Goal: Transaction & Acquisition: Download file/media

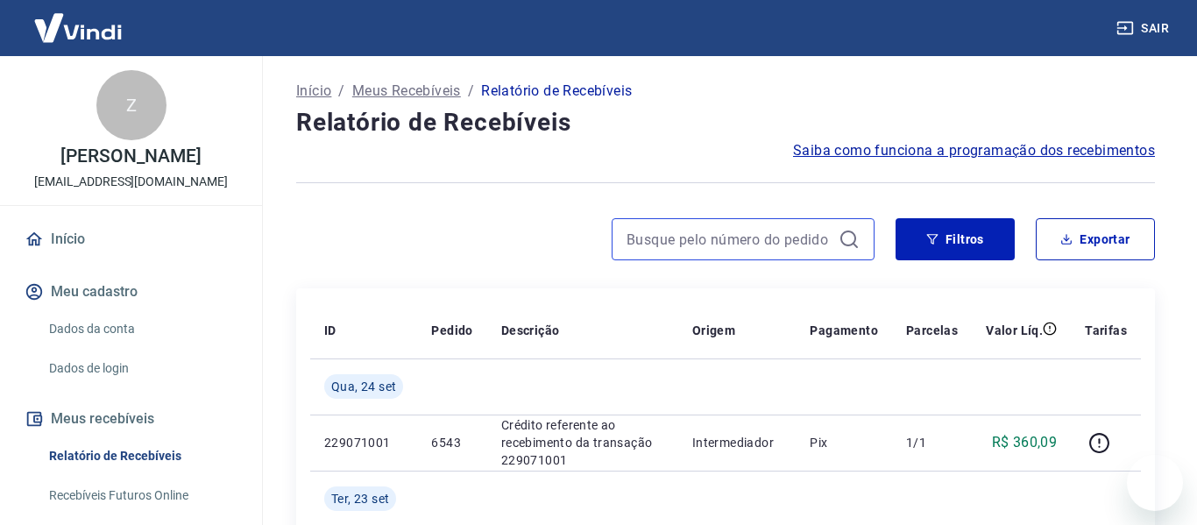
click at [701, 244] on input at bounding box center [728, 239] width 205 height 26
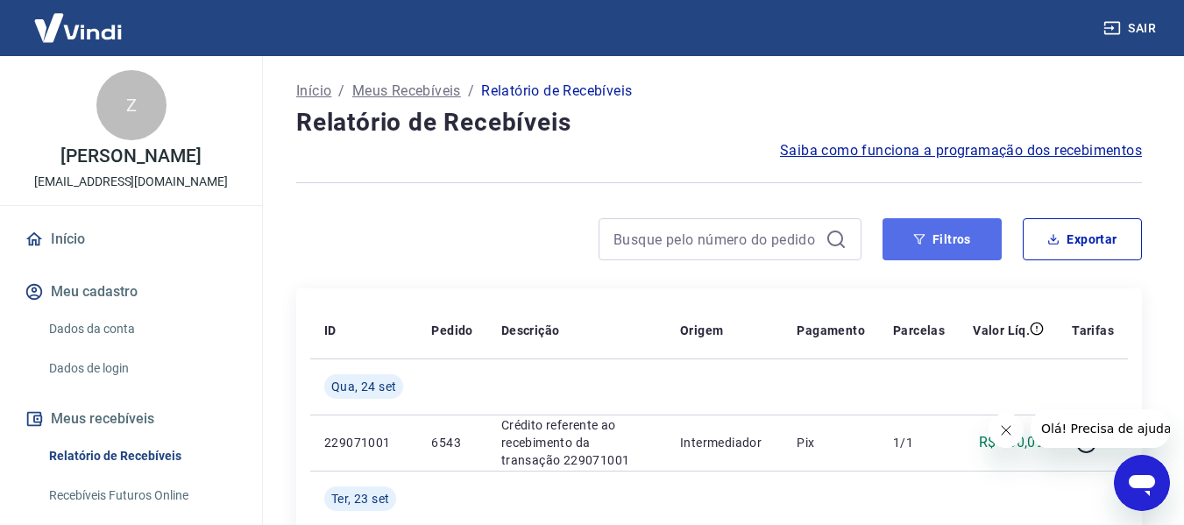
click at [915, 251] on button "Filtros" at bounding box center [941, 239] width 119 height 42
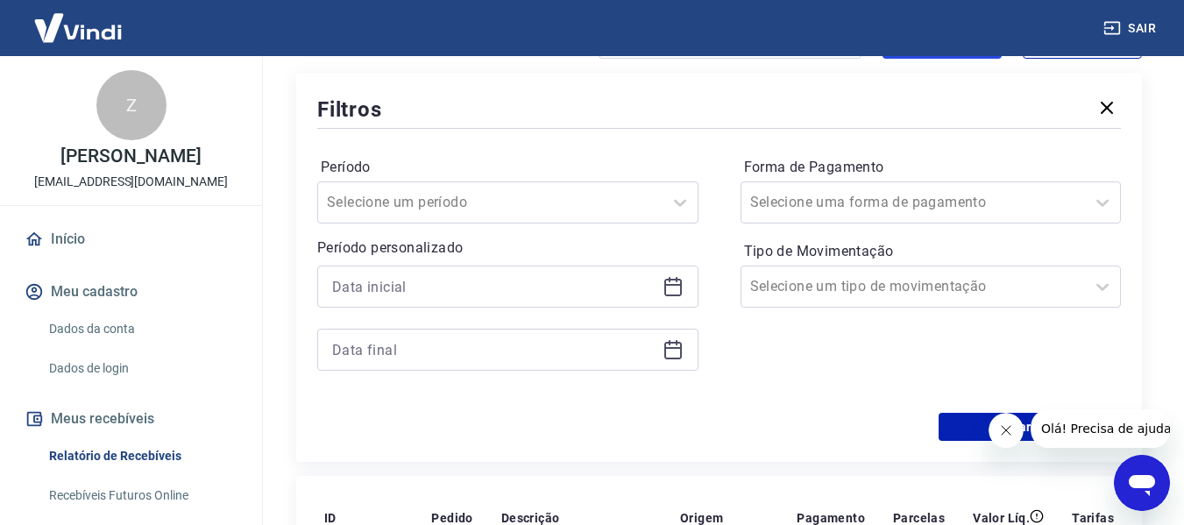
scroll to position [210, 0]
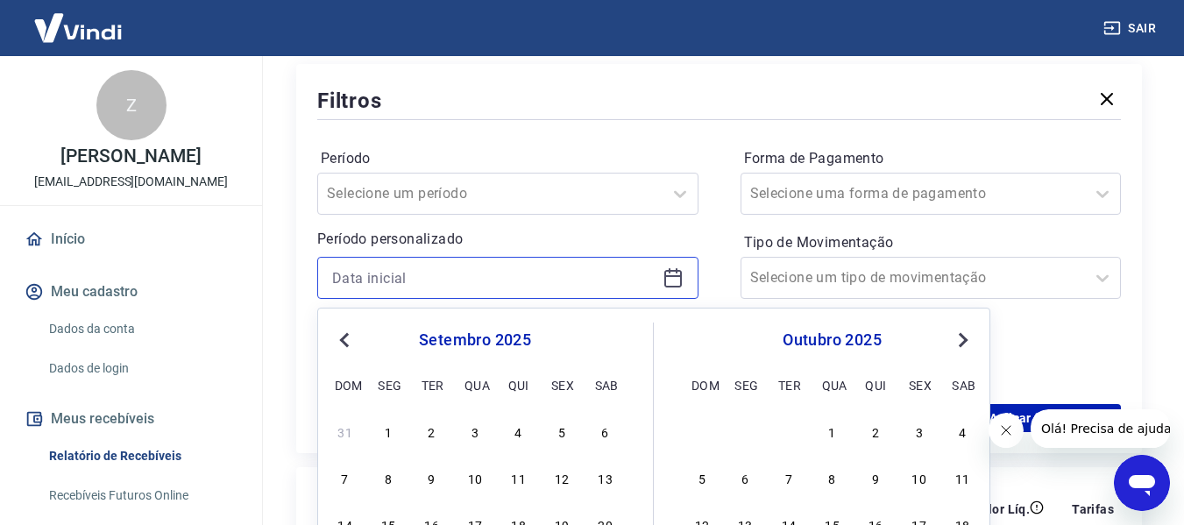
click at [426, 282] on input at bounding box center [493, 278] width 323 height 26
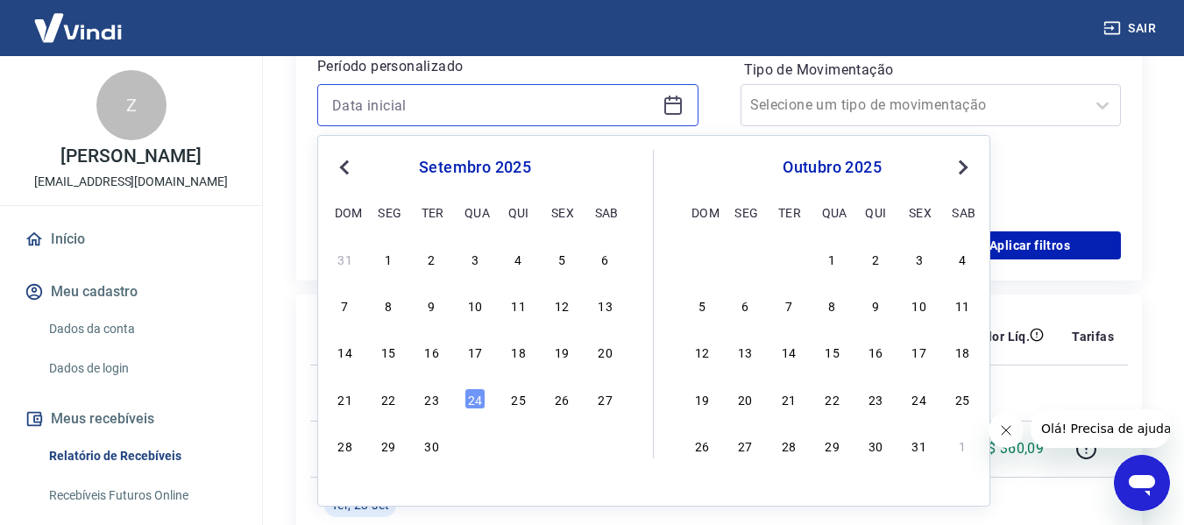
scroll to position [397, 0]
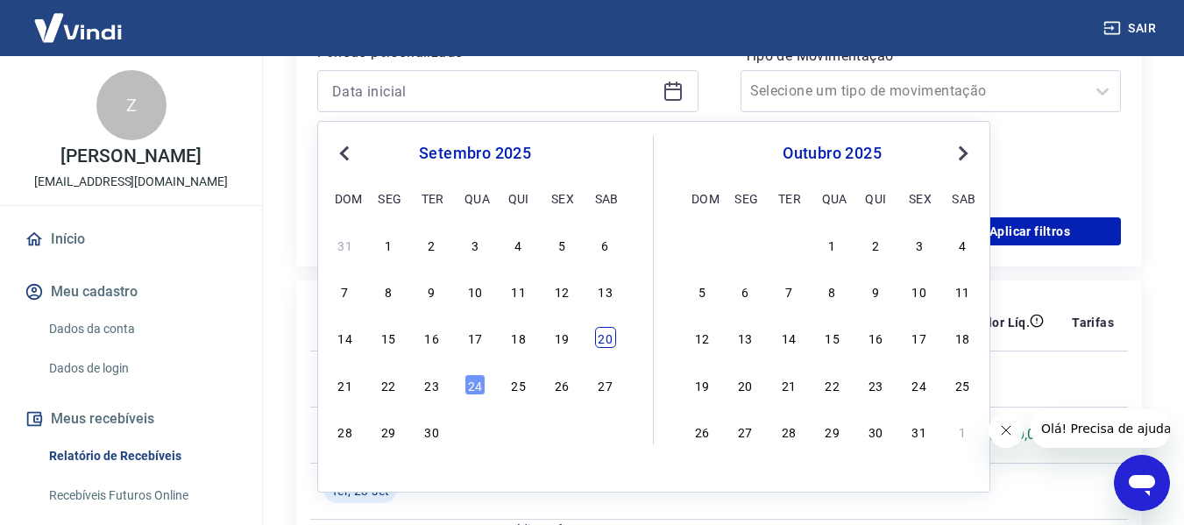
click at [602, 340] on div "20" at bounding box center [605, 337] width 21 height 21
type input "[DATE]"
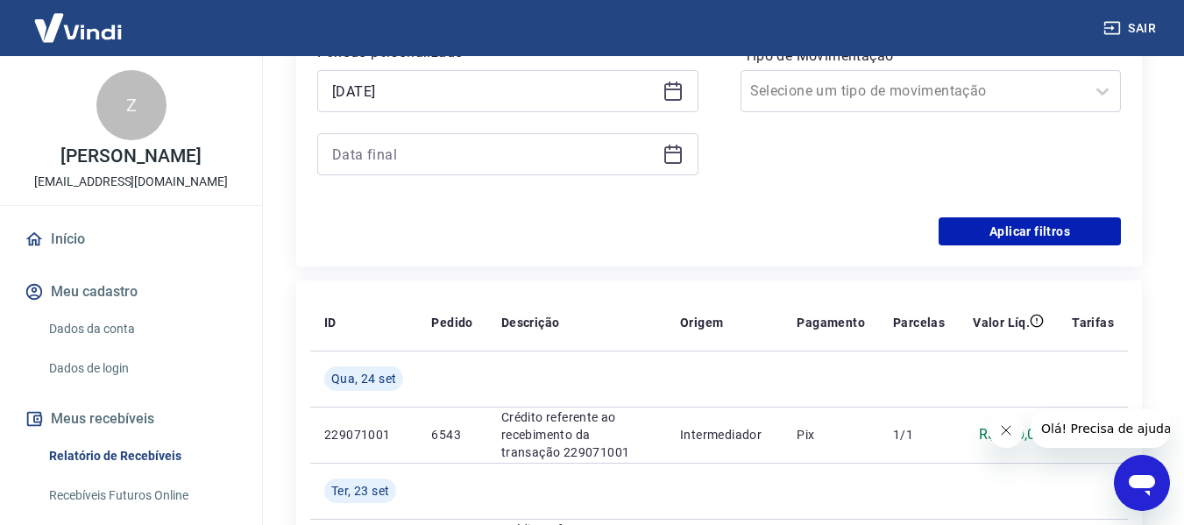
click at [418, 170] on div at bounding box center [507, 154] width 381 height 42
click at [407, 155] on input at bounding box center [493, 154] width 323 height 26
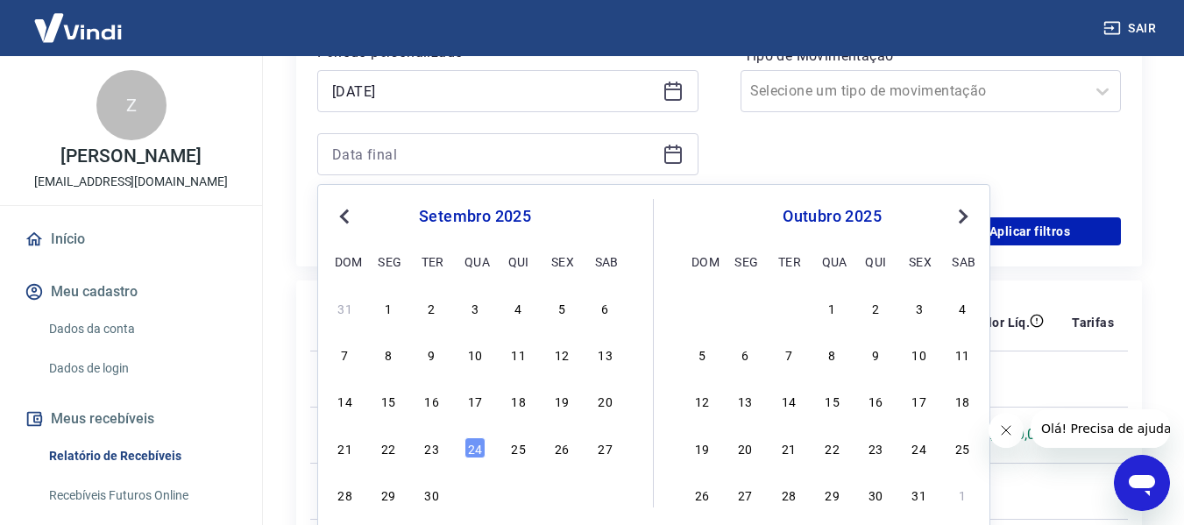
click at [443, 447] on div "21 22 23 24 25 26 27" at bounding box center [475, 447] width 286 height 25
click at [427, 452] on div "23" at bounding box center [431, 447] width 21 height 21
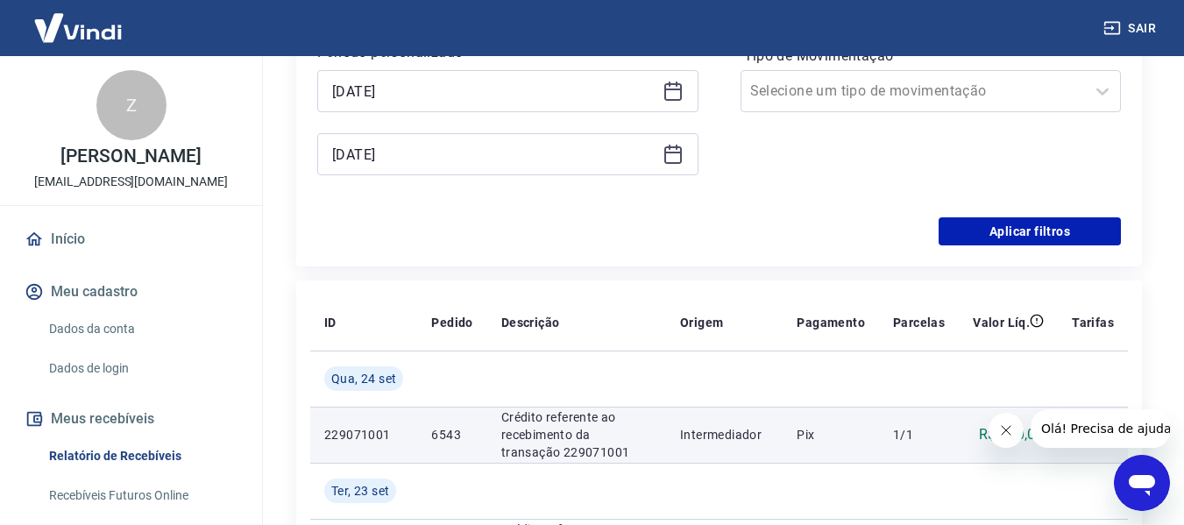
type input "[DATE]"
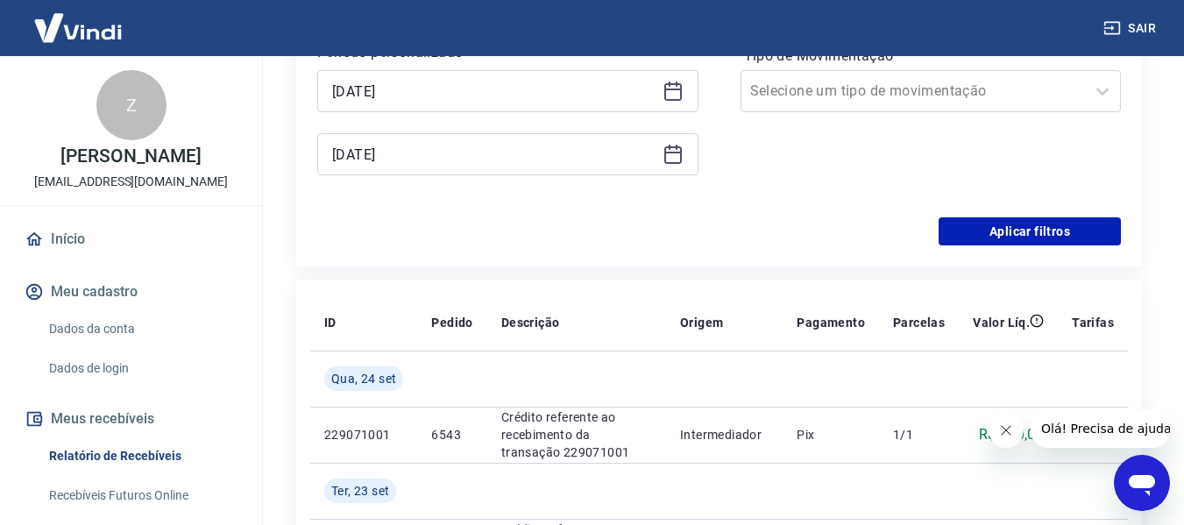
click at [468, 209] on div "Período Selecione um período Período personalizado Selected date: [DATE] [DATE]…" at bounding box center [718, 77] width 803 height 280
click at [1043, 237] on button "Aplicar filtros" at bounding box center [1029, 231] width 182 height 28
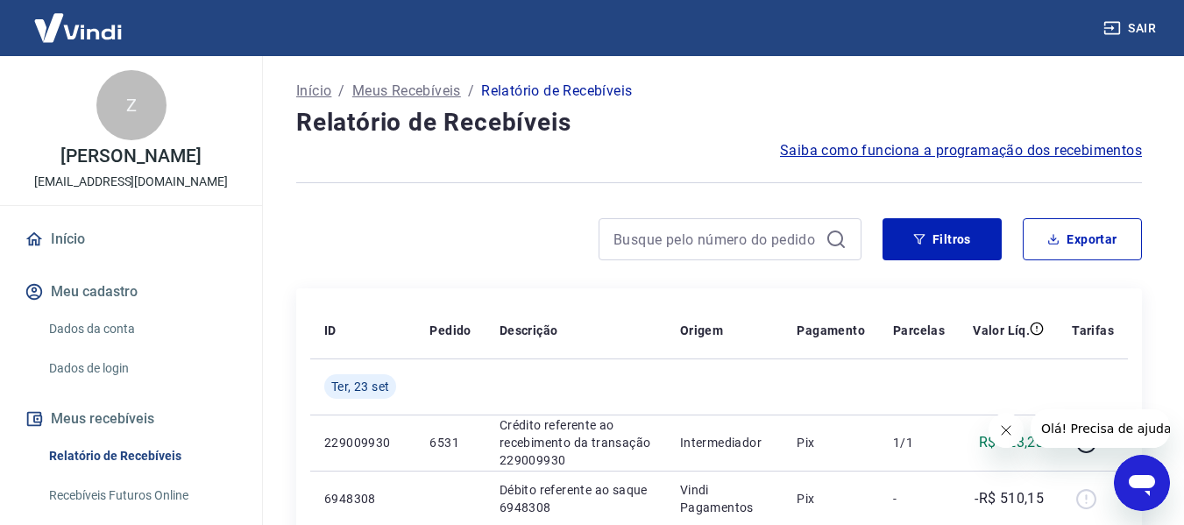
click at [1004, 441] on button "Fechar mensagem da empresa" at bounding box center [1004, 430] width 35 height 35
click at [1078, 252] on button "Exportar" at bounding box center [1081, 239] width 119 height 42
type input "[DATE]"
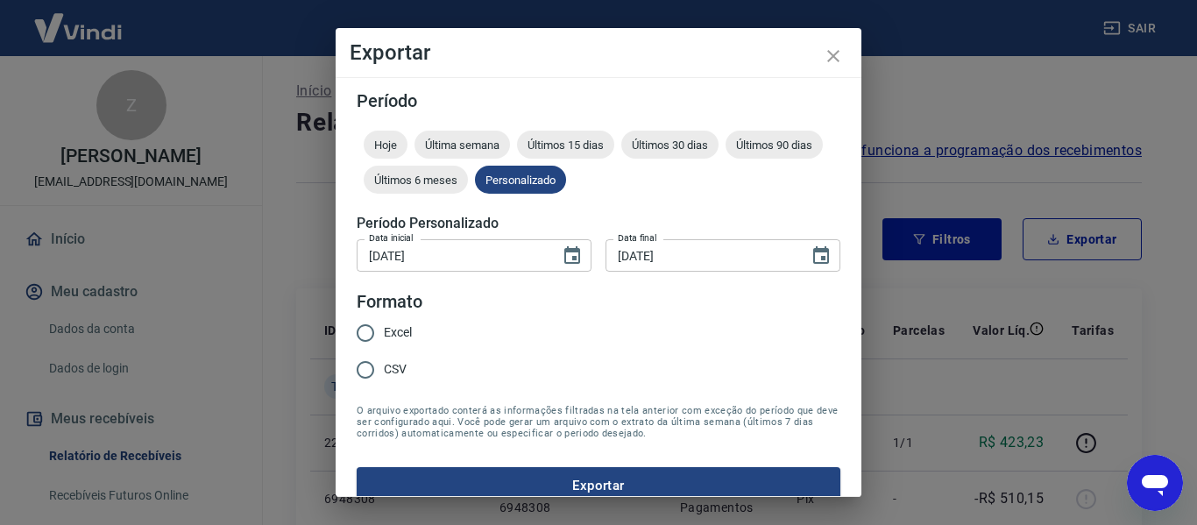
click at [388, 360] on label "CSV" at bounding box center [379, 369] width 65 height 37
click at [384, 360] on input "CSV" at bounding box center [365, 369] width 37 height 37
radio input "true"
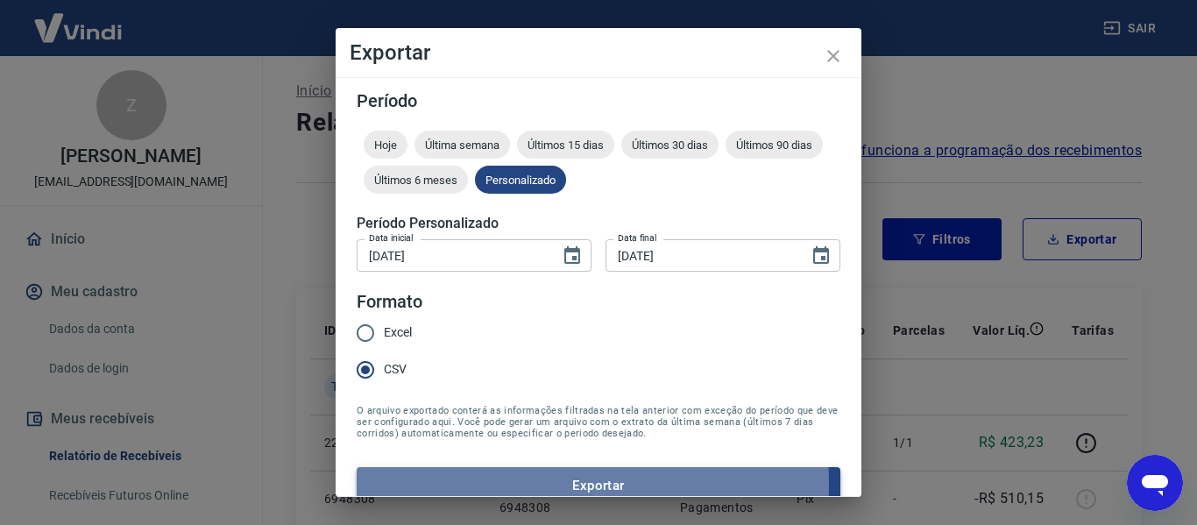
click at [464, 484] on button "Exportar" at bounding box center [599, 485] width 484 height 37
